Goal: Check status

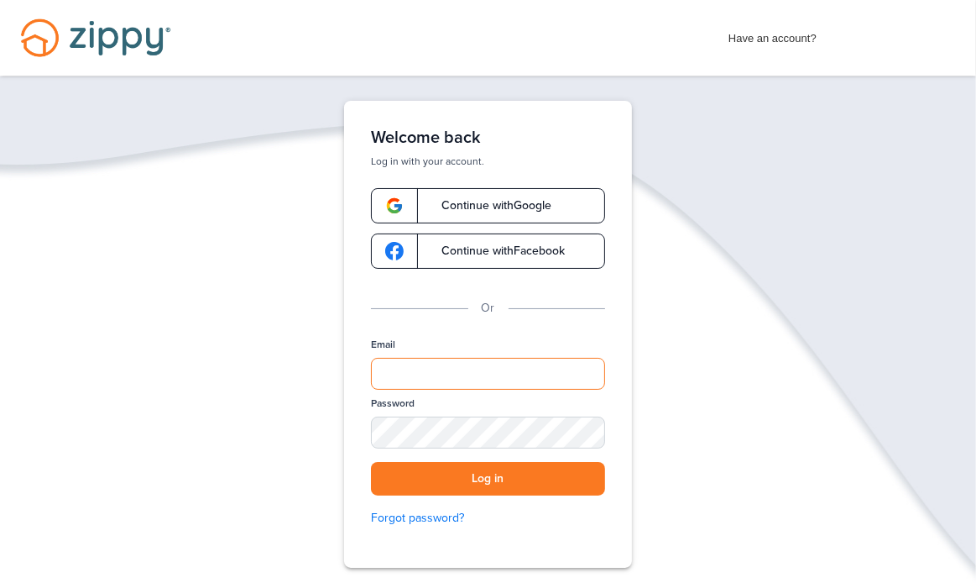
click at [515, 370] on input "Email" at bounding box center [488, 374] width 234 height 32
type input "**********"
click at [583, 435] on div "SHOW" at bounding box center [584, 434] width 37 height 16
click at [585, 436] on div "HIDE" at bounding box center [584, 434] width 37 height 16
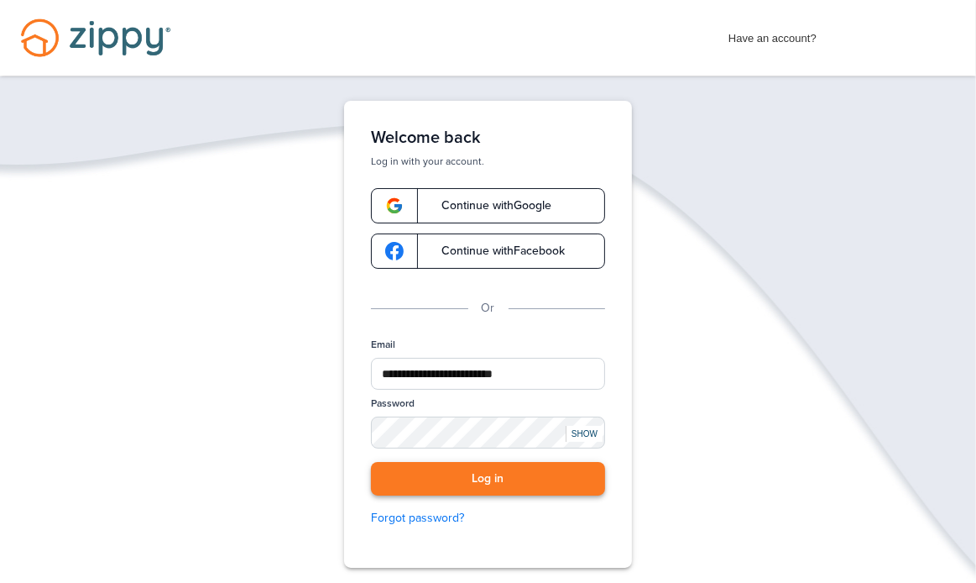
click at [521, 473] on button "Log in" at bounding box center [488, 479] width 234 height 34
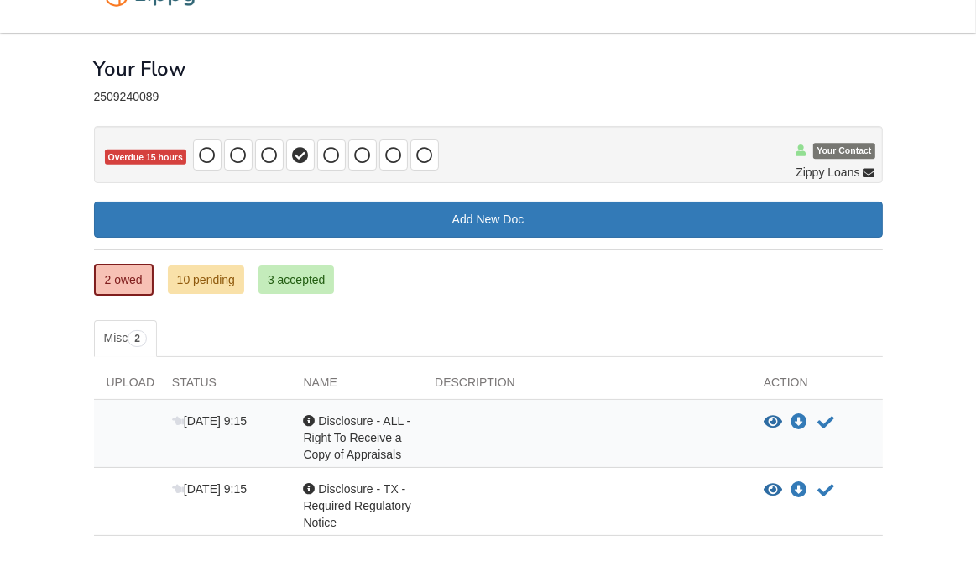
scroll to position [55, 0]
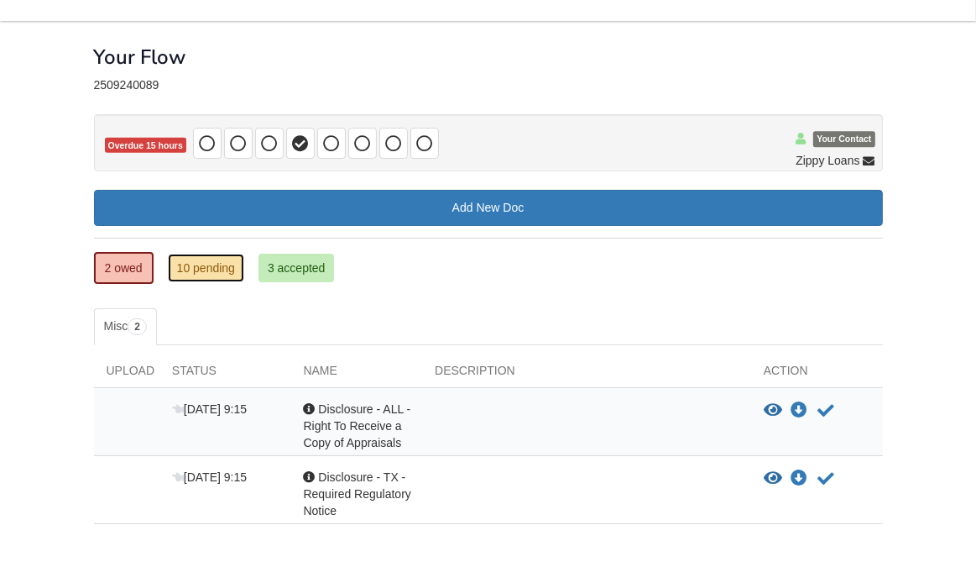
click at [216, 265] on link "10 pending" at bounding box center [206, 268] width 76 height 29
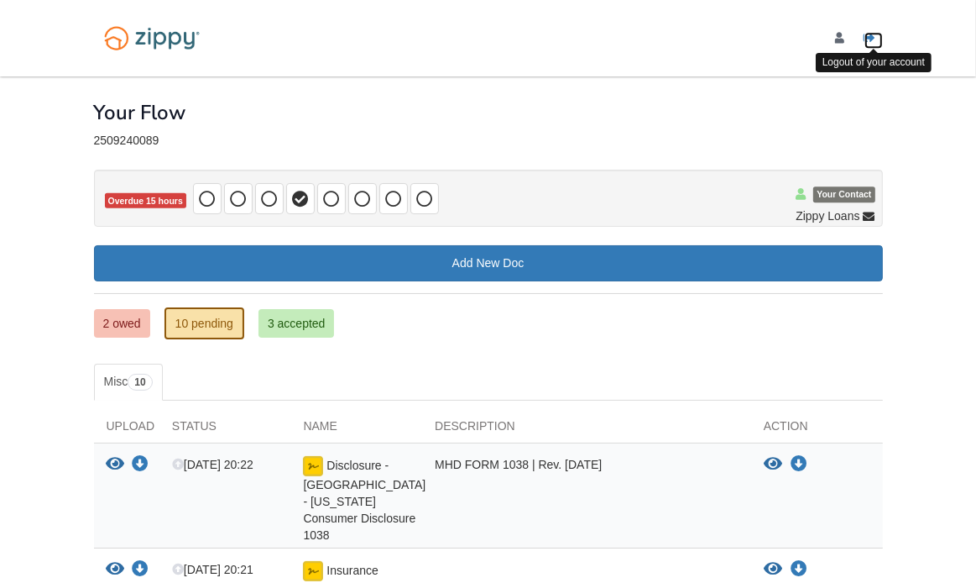
click at [870, 34] on icon "Log out" at bounding box center [871, 39] width 12 height 12
